Goal: Transaction & Acquisition: Purchase product/service

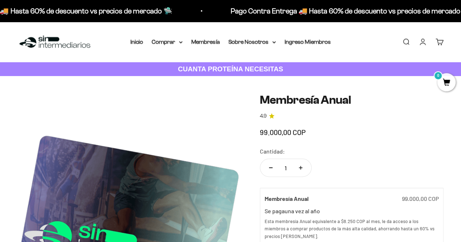
click at [35, 38] on img at bounding box center [54, 42] width 75 height 16
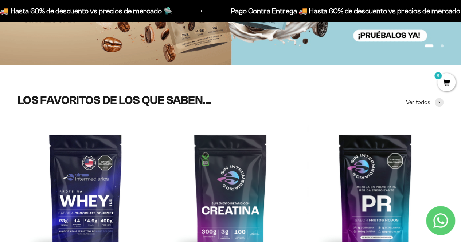
scroll to position [182, 0]
